Goal: Task Accomplishment & Management: Use online tool/utility

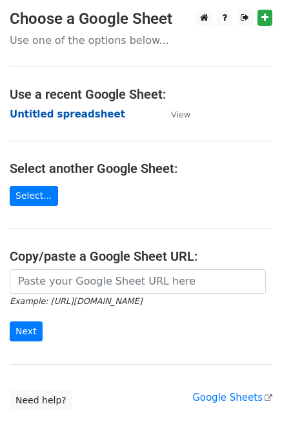
click at [46, 117] on strong "Untitled spreadsheet" at bounding box center [68, 114] width 116 height 12
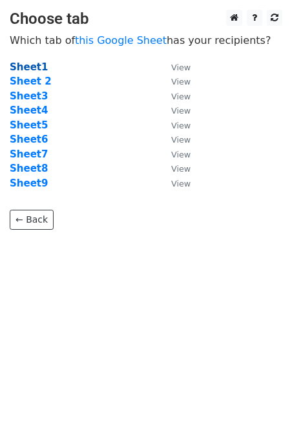
click at [27, 71] on strong "Sheet1" at bounding box center [29, 67] width 38 height 12
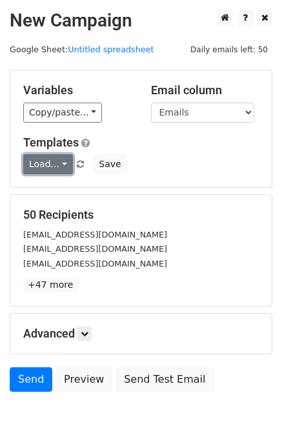
click at [62, 161] on link "Load..." at bounding box center [48, 164] width 50 height 20
click at [62, 163] on link "Load..." at bounding box center [48, 164] width 50 height 20
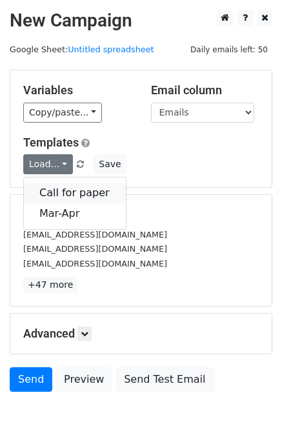
click at [61, 183] on link "Call for paper" at bounding box center [75, 193] width 102 height 21
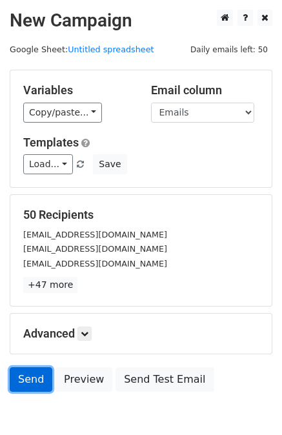
click at [32, 381] on link "Send" at bounding box center [31, 379] width 43 height 25
